Goal: Task Accomplishment & Management: Manage account settings

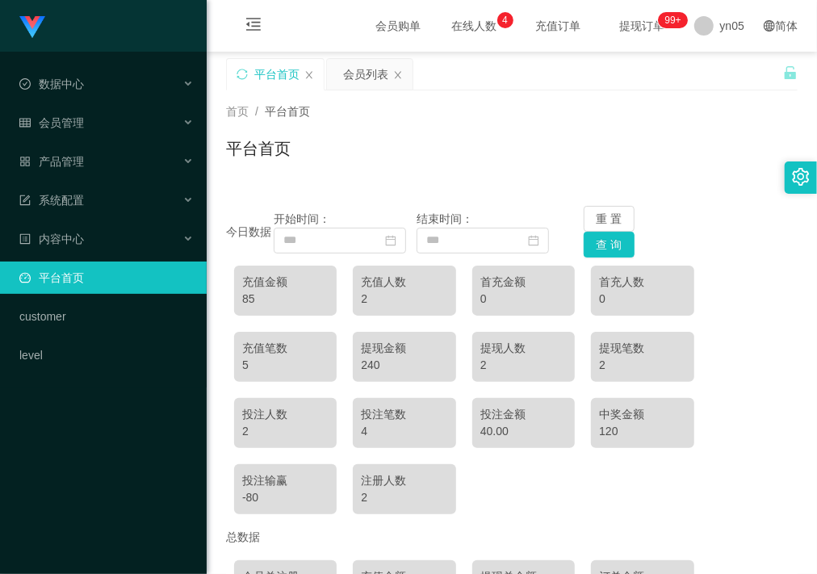
scroll to position [185, 0]
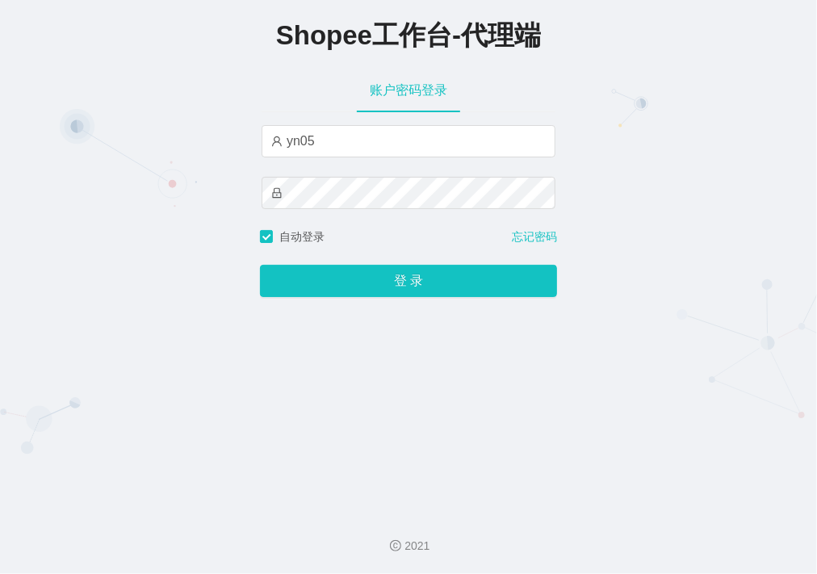
type input "xjp805"
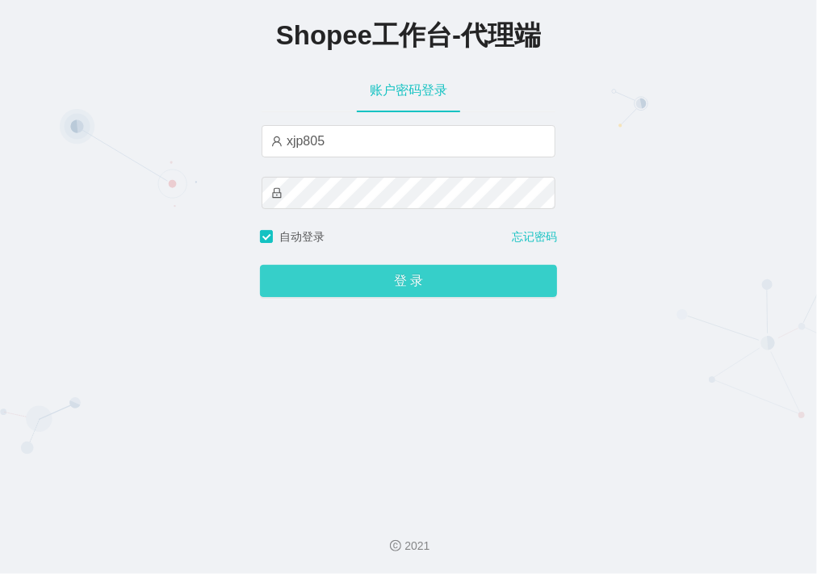
click at [344, 272] on button "登 录" at bounding box center [408, 281] width 297 height 32
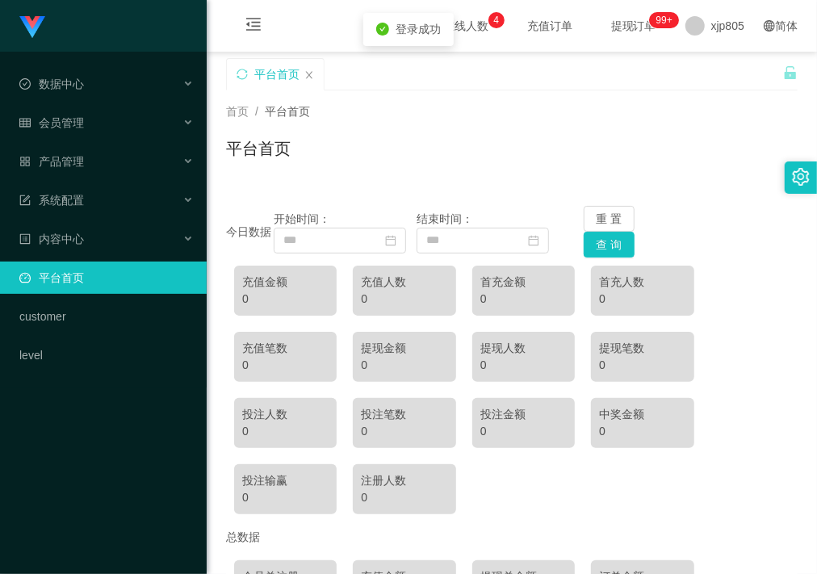
scroll to position [185, 0]
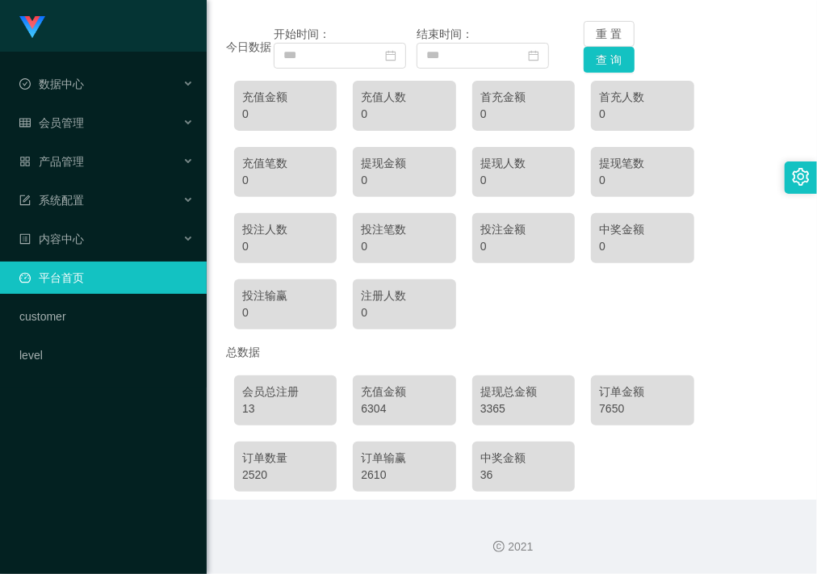
click at [107, 277] on link "平台首页" at bounding box center [106, 278] width 174 height 32
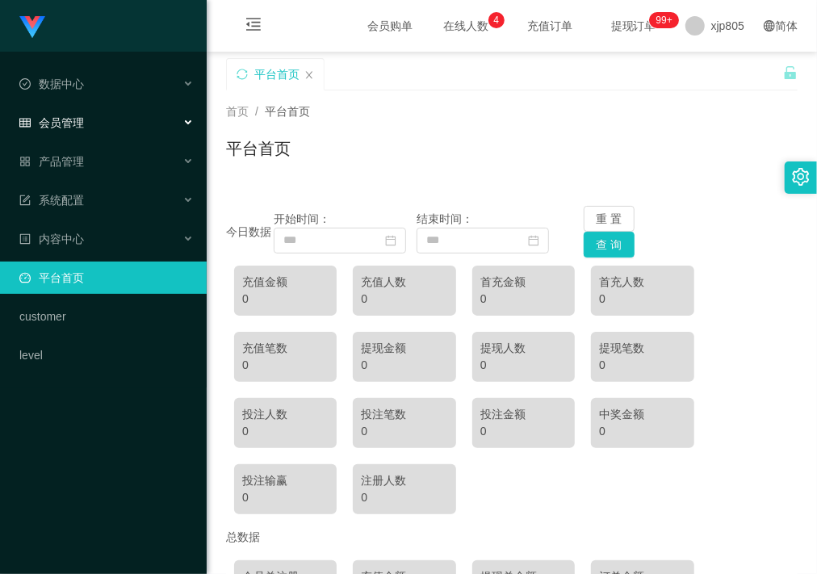
click at [105, 127] on div "会员管理" at bounding box center [103, 123] width 207 height 32
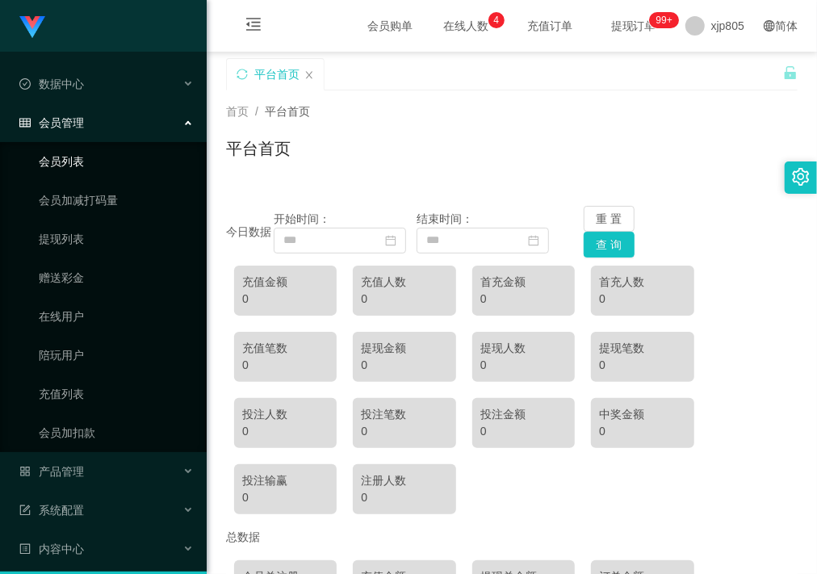
click at [98, 158] on link "会员列表" at bounding box center [116, 161] width 155 height 32
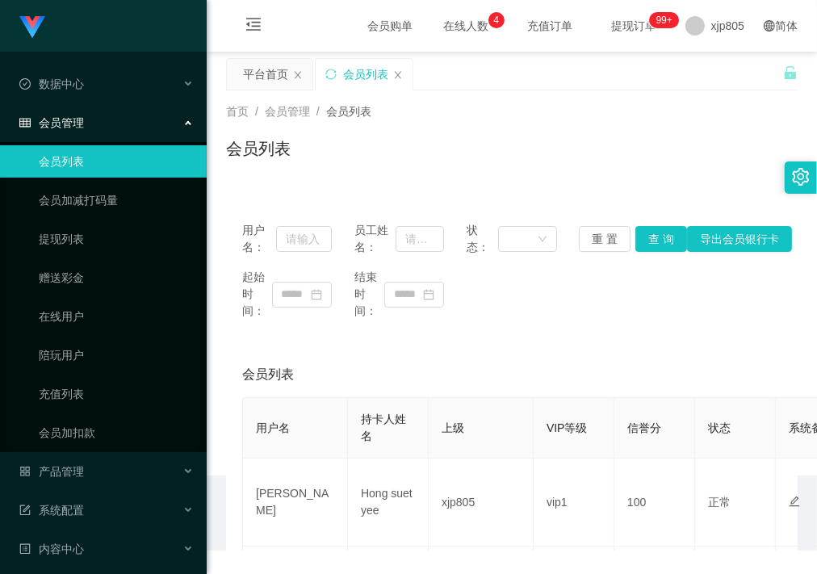
click at [98, 158] on link "会员列表" at bounding box center [116, 161] width 155 height 32
